Goal: Task Accomplishment & Management: Manage account settings

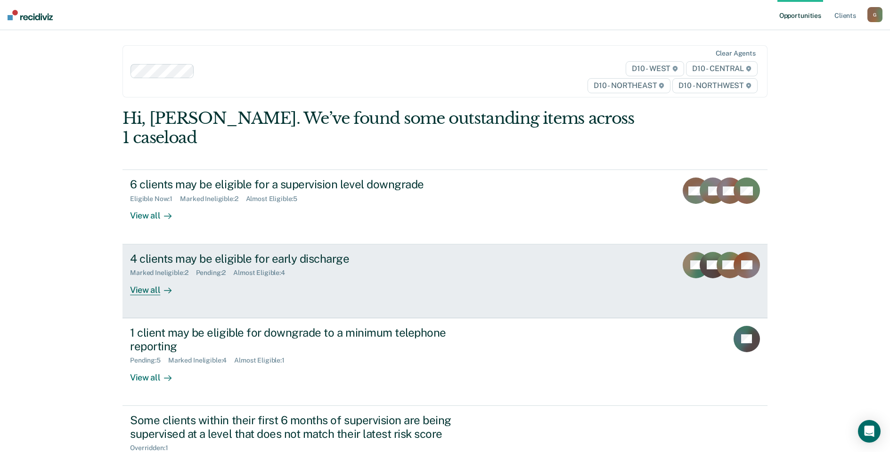
click at [220, 252] on div "4 clients may be eligible for early discharge" at bounding box center [295, 259] width 331 height 14
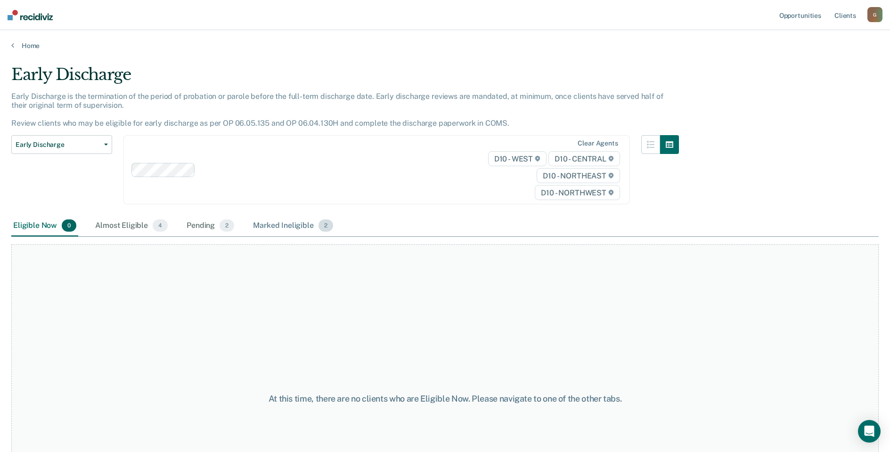
click at [289, 229] on div "Marked Ineligible 2" at bounding box center [293, 226] width 84 height 21
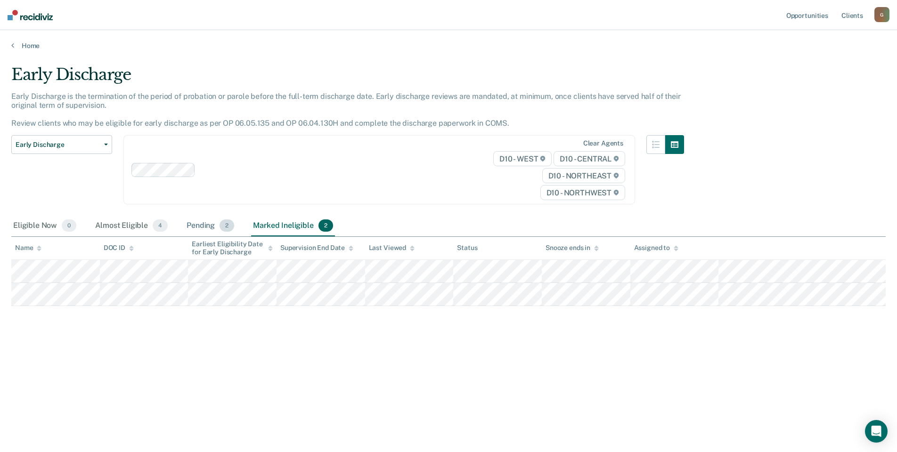
click at [199, 227] on div "Pending 2" at bounding box center [210, 226] width 51 height 21
click at [125, 230] on div "Almost Eligible 4" at bounding box center [131, 226] width 76 height 21
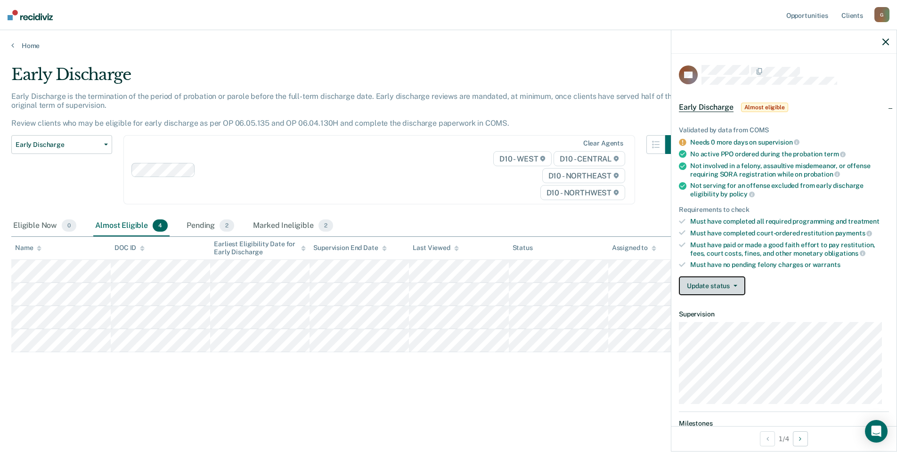
click at [735, 288] on button "Update status" at bounding box center [712, 286] width 66 height 19
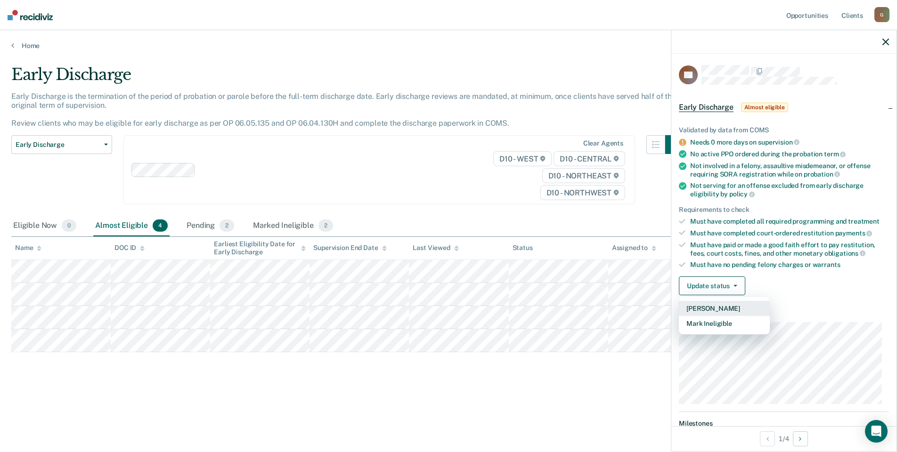
click at [737, 309] on button "[PERSON_NAME]" at bounding box center [724, 308] width 91 height 15
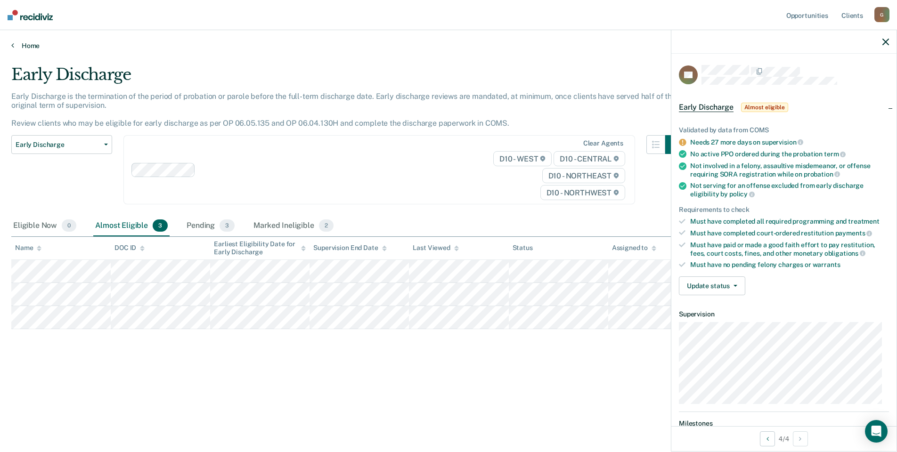
click at [17, 49] on link "Home" at bounding box center [448, 45] width 875 height 8
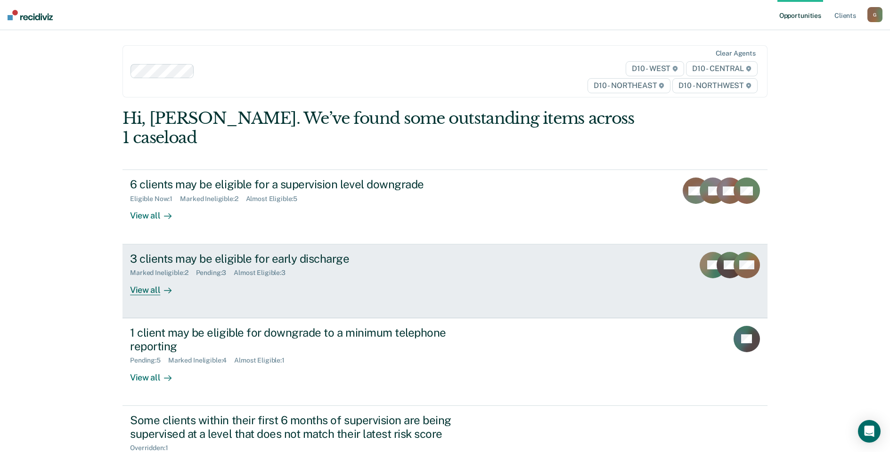
click at [323, 280] on link "3 clients may be eligible for early discharge Marked Ineligible : 2 Pending : 3…" at bounding box center [445, 282] width 645 height 74
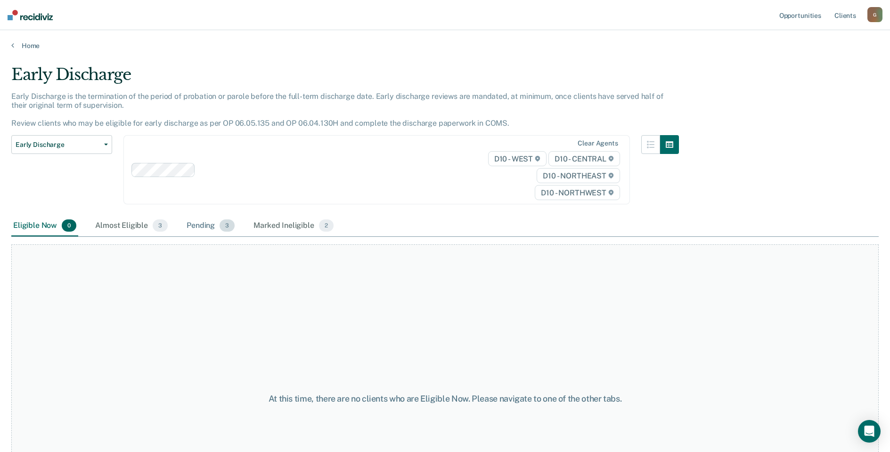
click at [208, 229] on div "Pending 3" at bounding box center [211, 226] width 52 height 21
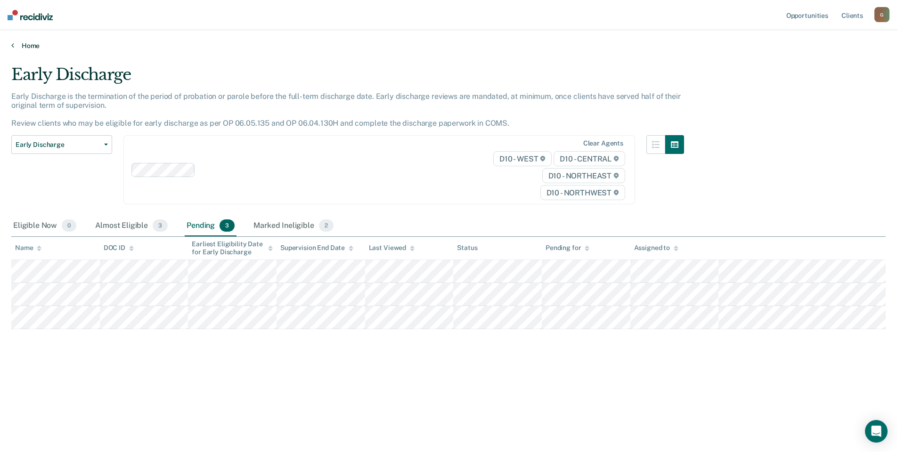
click at [14, 46] on icon at bounding box center [12, 45] width 3 height 8
